Goal: Task Accomplishment & Management: Use online tool/utility

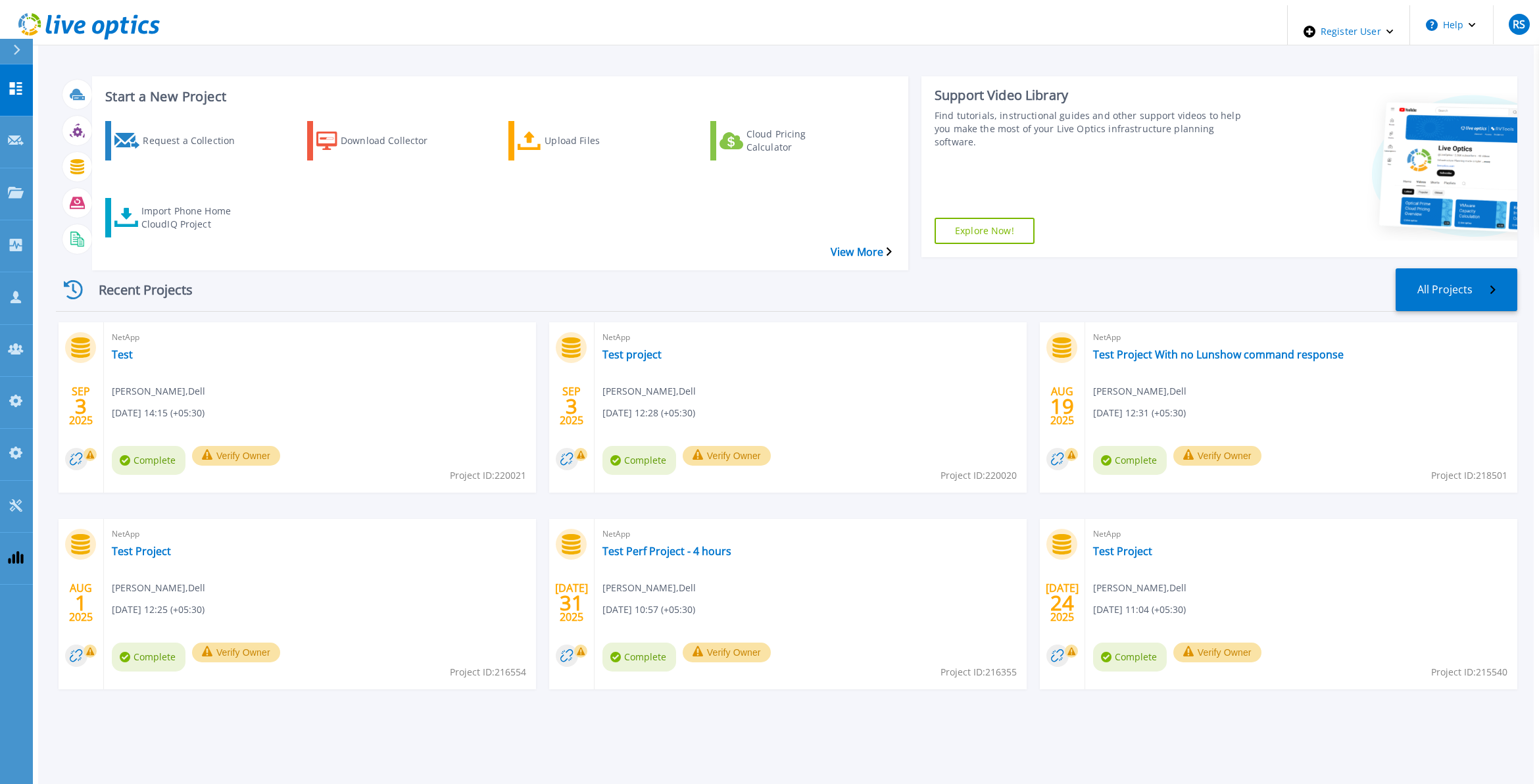
click at [268, 276] on div "Recent Projects All Projects [DATE] NetApp Test [PERSON_NAME] , Dell [DATE] 14:…" at bounding box center [786, 492] width 1461 height 468
click at [207, 268] on div "Recent Projects All Projects" at bounding box center [786, 290] width 1461 height 43
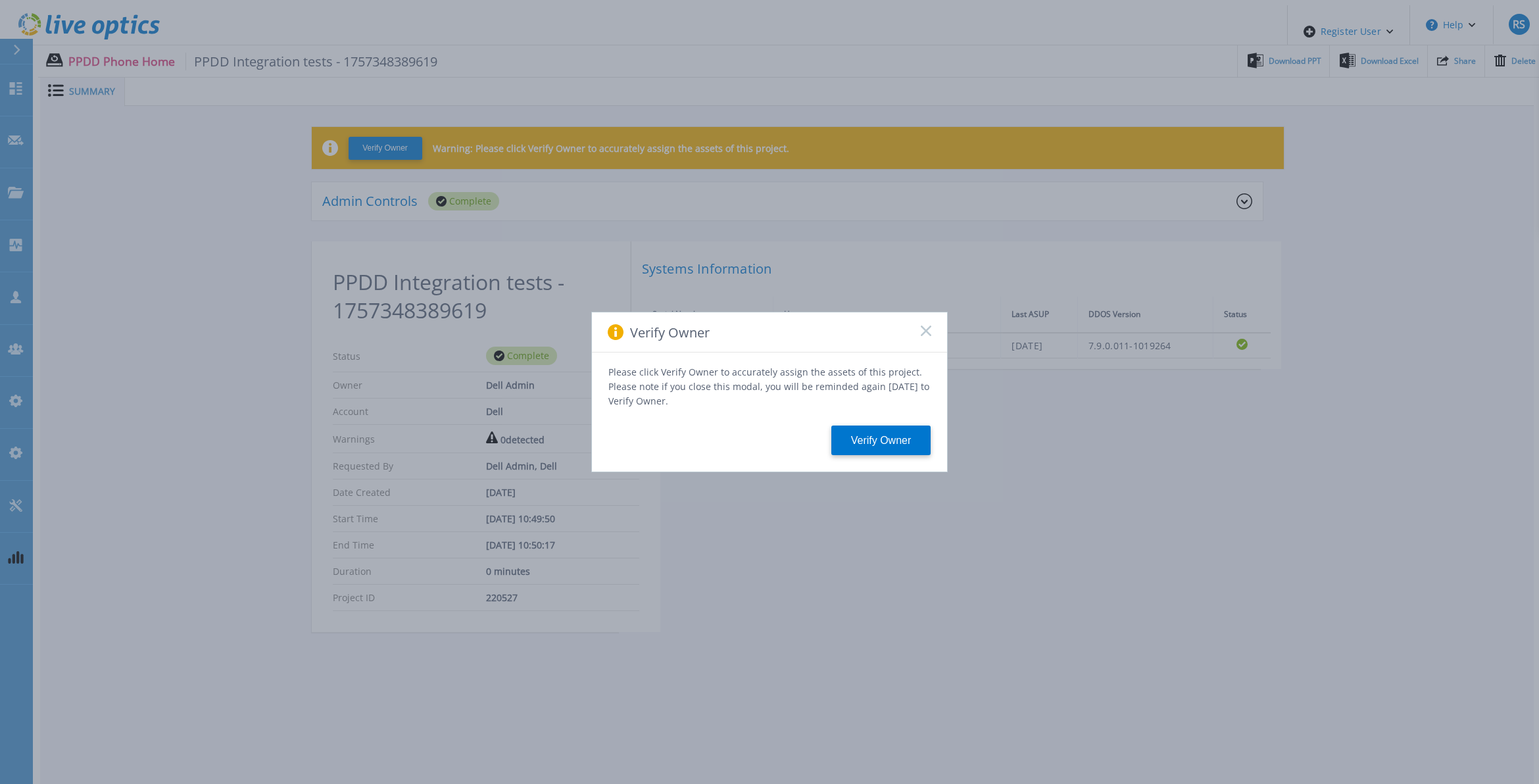
click at [929, 336] on icon at bounding box center [926, 330] width 11 height 11
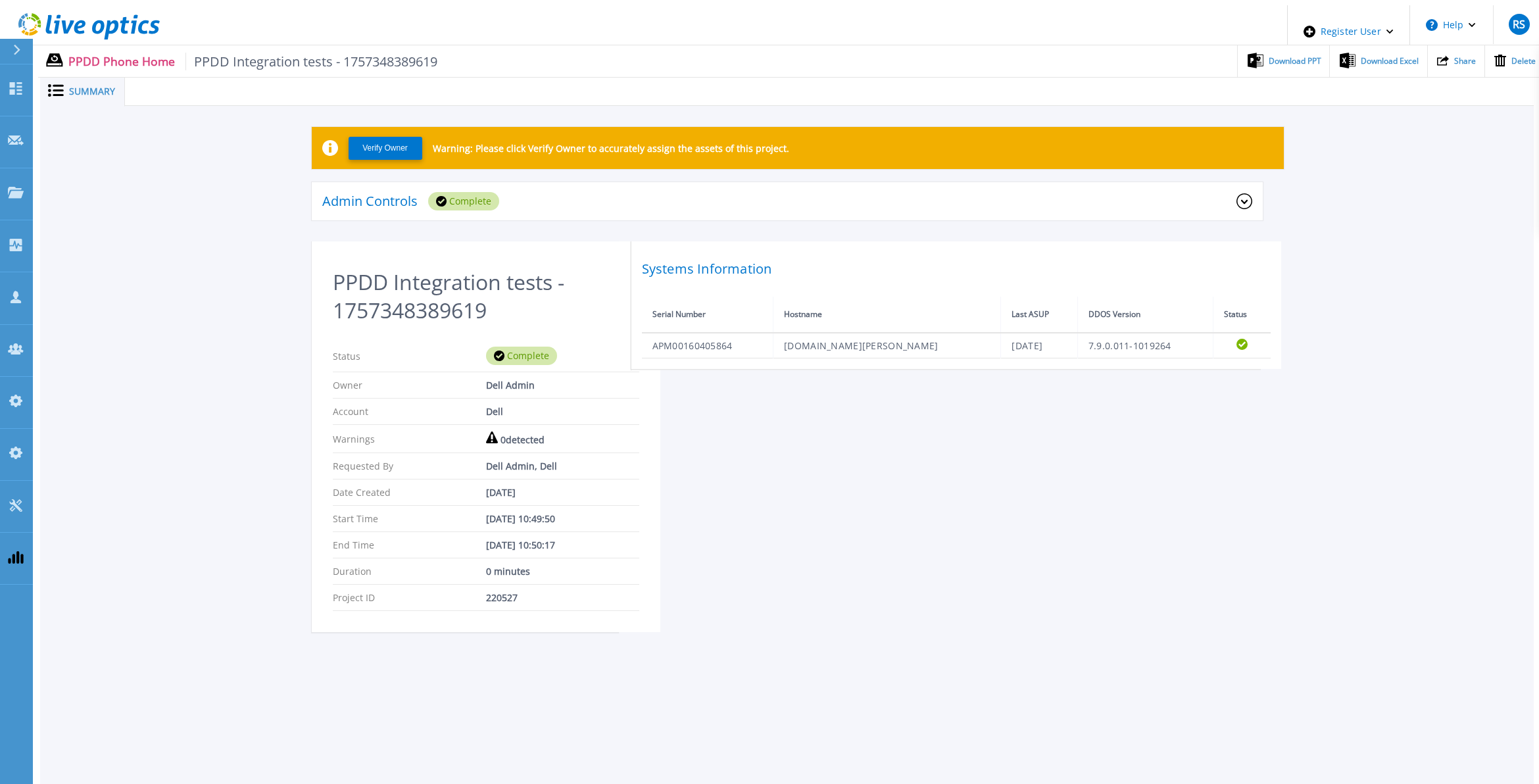
click at [551, 192] on div "Admin Controls Complete" at bounding box center [779, 201] width 914 height 18
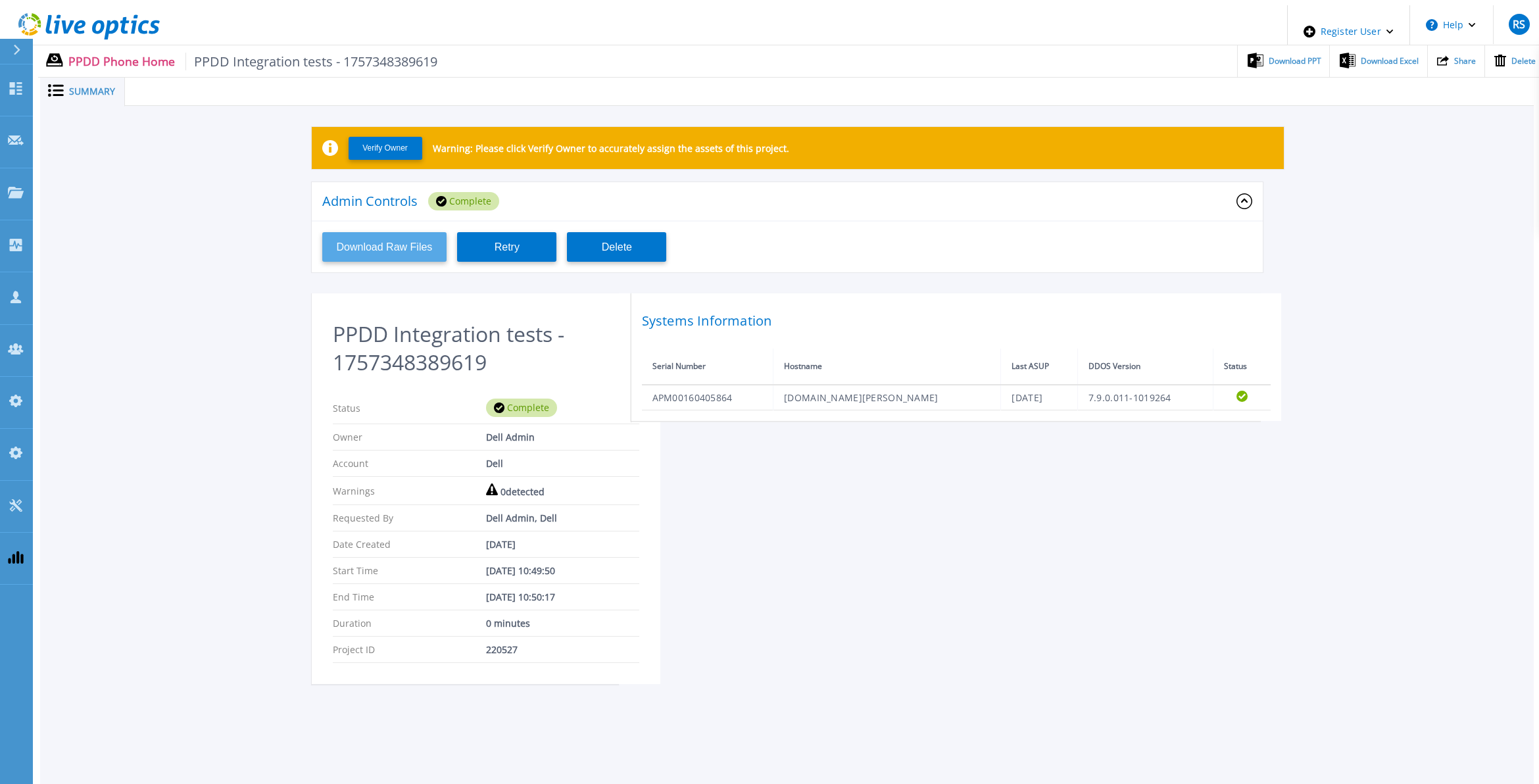
click at [377, 232] on button "Download Raw Files" at bounding box center [385, 246] width 125 height 30
